Goal: Information Seeking & Learning: Learn about a topic

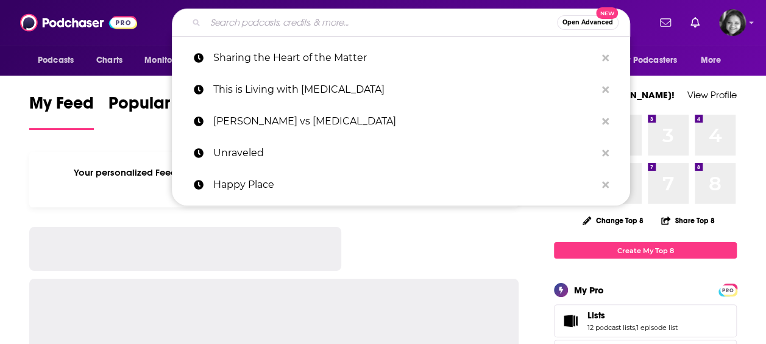
click at [263, 23] on input "Search podcasts, credits, & more..." at bounding box center [381, 23] width 352 height 20
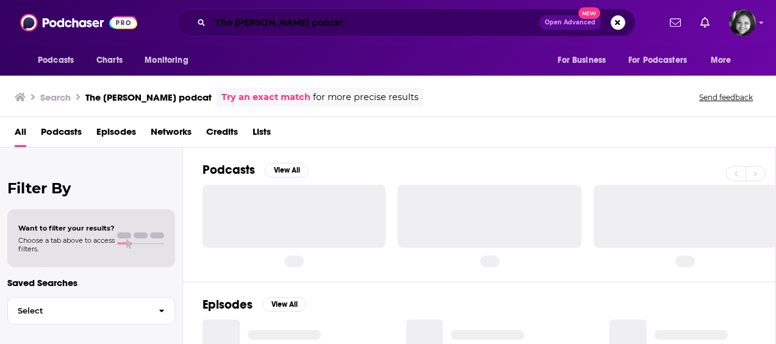
click at [321, 22] on input "The [PERSON_NAME] podcat" at bounding box center [374, 23] width 329 height 20
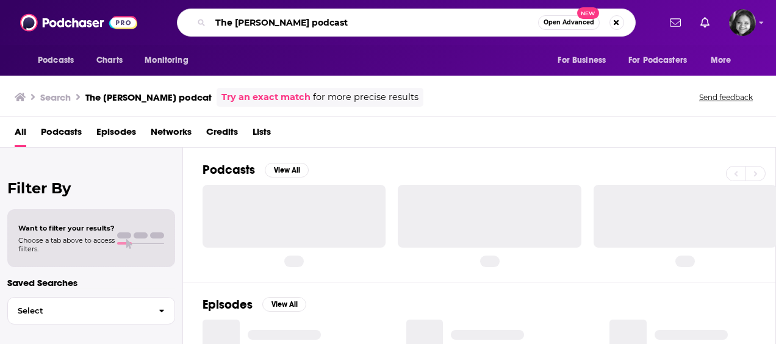
type input "The [PERSON_NAME] podcast"
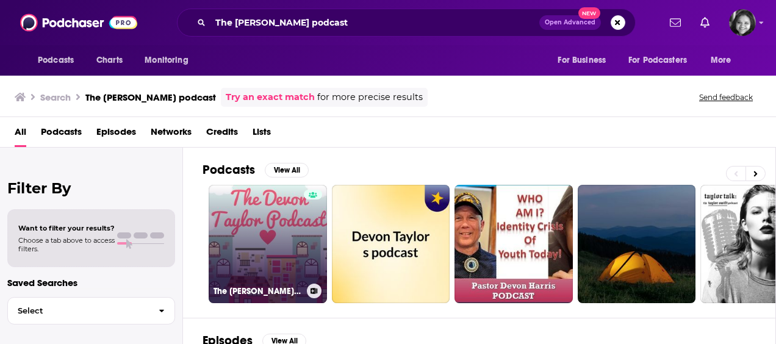
click at [259, 238] on link "The [PERSON_NAME] Podcast" at bounding box center [268, 244] width 118 height 118
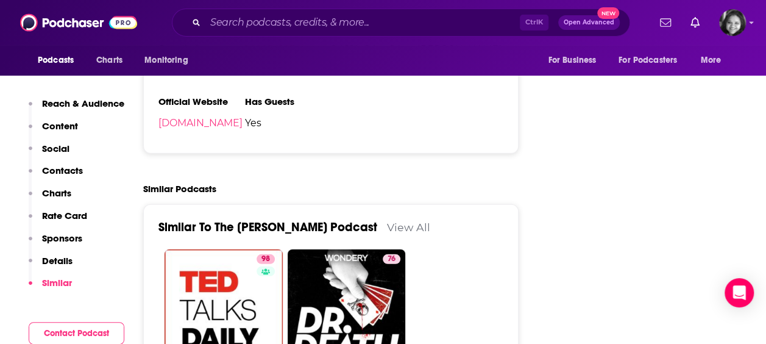
scroll to position [1669, 0]
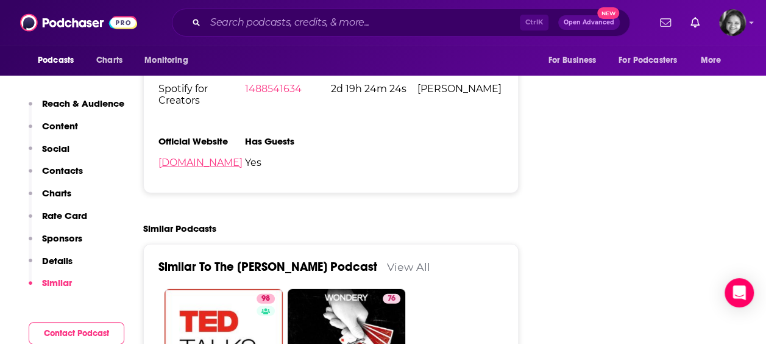
click at [217, 168] on link "[DOMAIN_NAME]" at bounding box center [201, 163] width 84 height 12
